Goal: Task Accomplishment & Management: Manage account settings

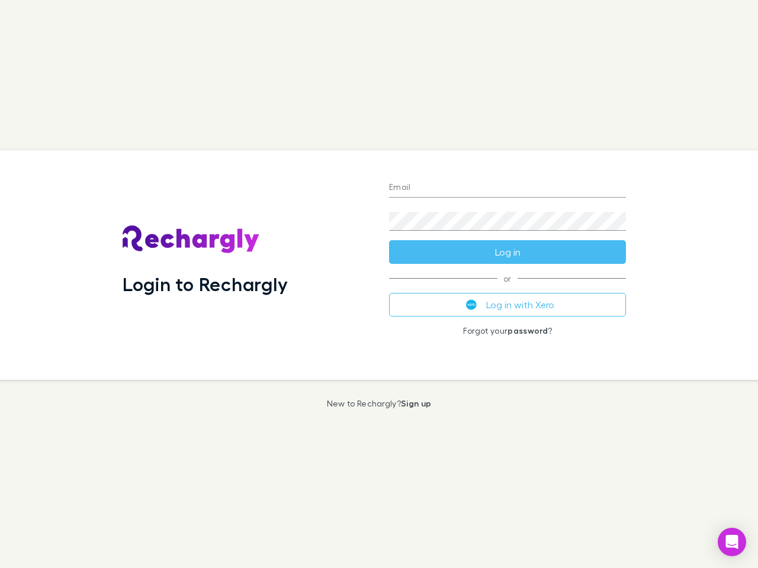
click at [379, 284] on div "Login to Rechargly" at bounding box center [246, 265] width 266 height 230
click at [507, 188] on input "Email" at bounding box center [507, 188] width 237 height 19
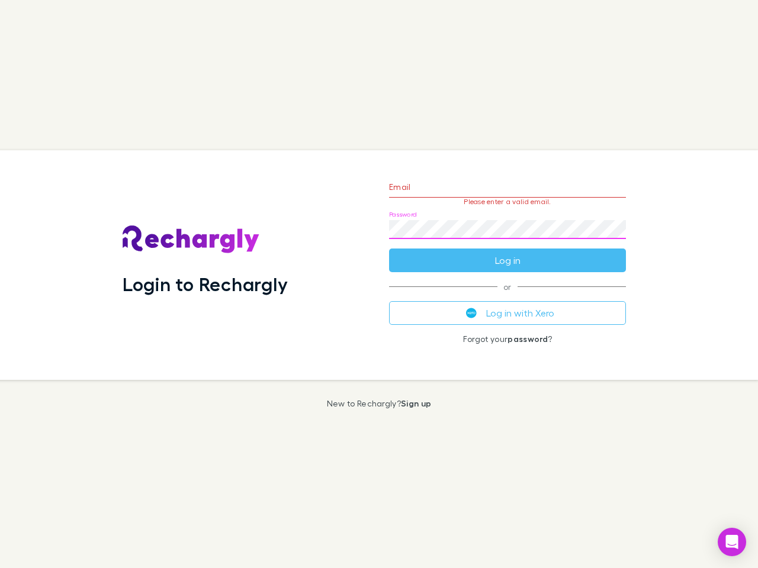
click at [507, 252] on form "Email Please enter a valid email. Password Log in" at bounding box center [507, 220] width 237 height 103
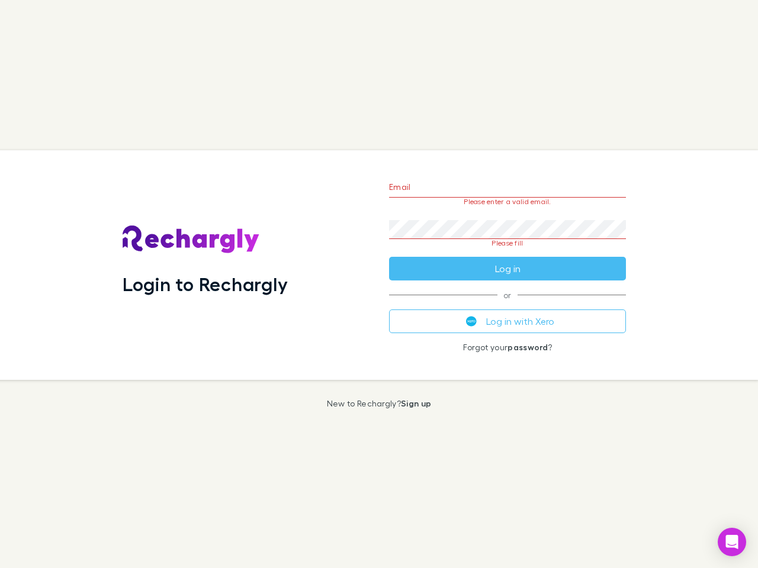
click at [507, 305] on div "Email Please enter a valid email. Password Please fill Log in or Log in with Xe…" at bounding box center [507, 265] width 256 height 230
click at [732, 542] on icon "Open Intercom Messenger" at bounding box center [732, 542] width 12 height 14
